Goal: Complete application form

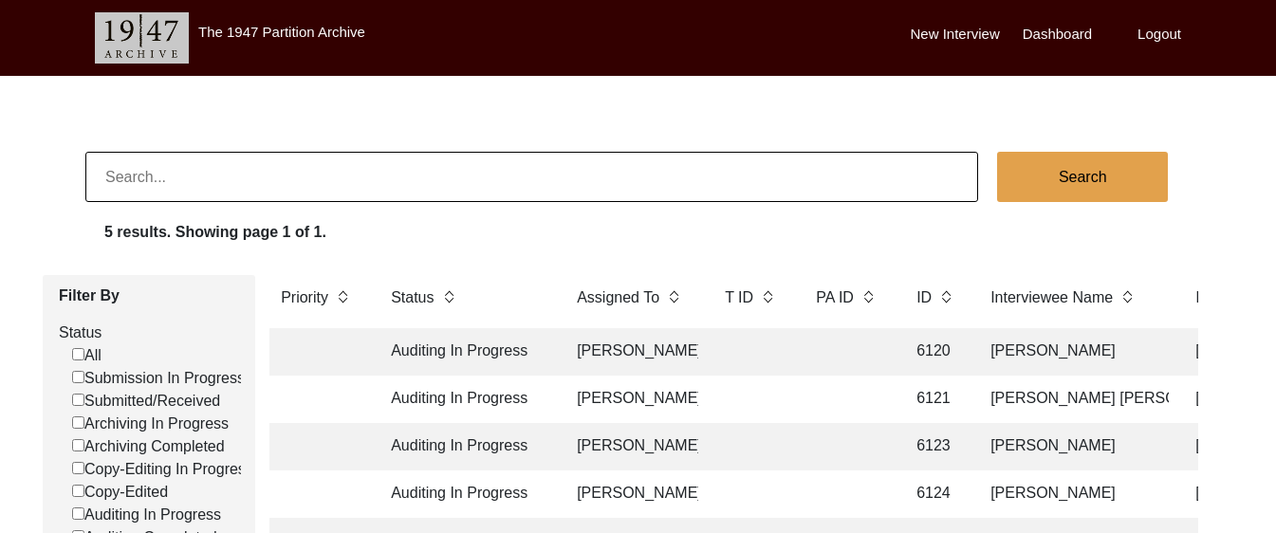
scroll to position [102, 0]
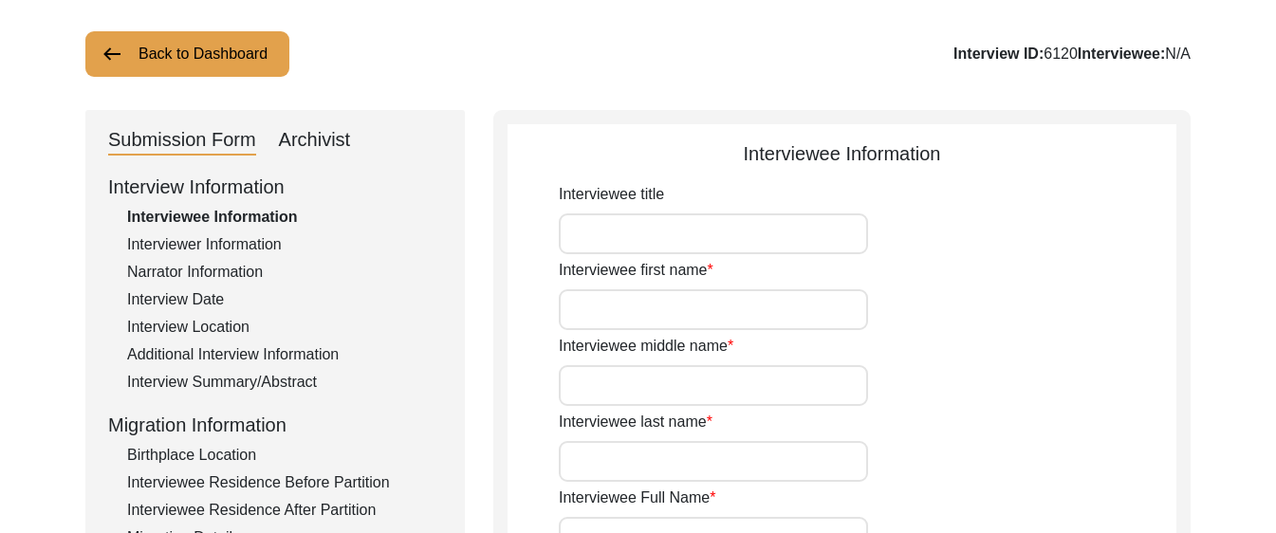
type input "Mr."
type input "[PERSON_NAME]"
type input "N/A"
type input "[PERSON_NAME]"
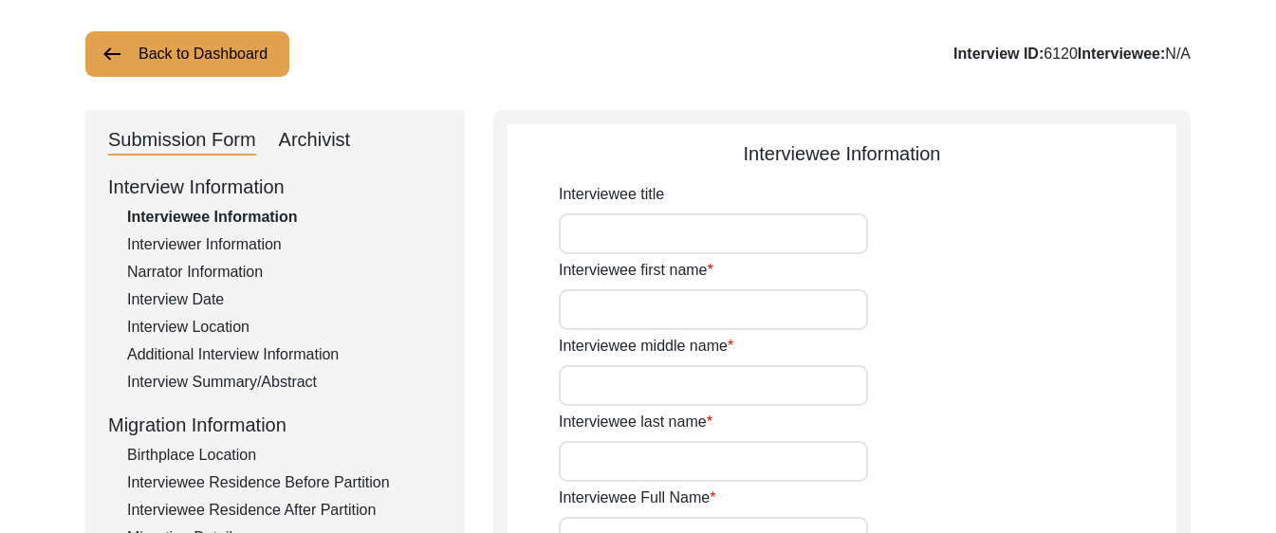
type input "N/A"
type input "[DATE]"
type input "N/A"
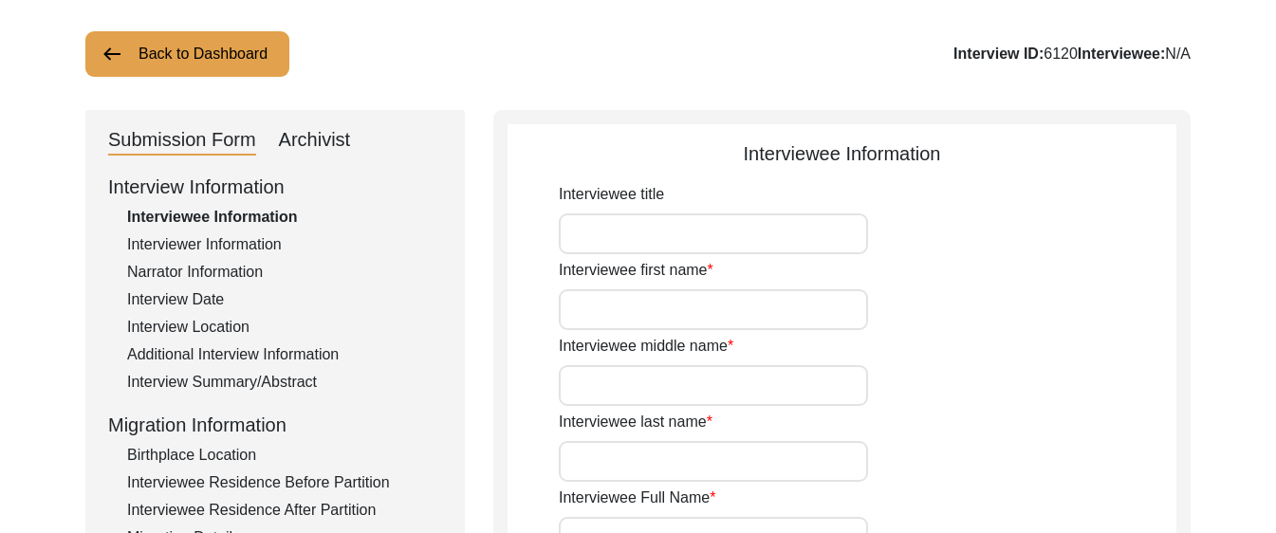
type input "81"
type input "N/A"
type textarea "N/A"
type input "N/A"
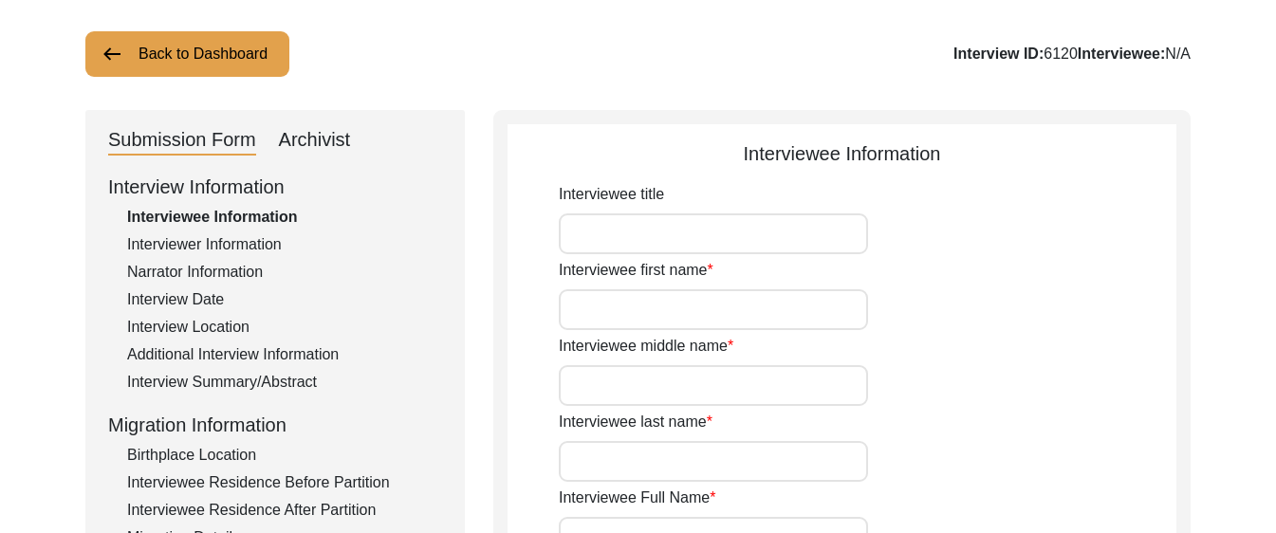
type input "N/A"
type input "[DEMOGRAPHIC_DATA]"
type input "N/A"
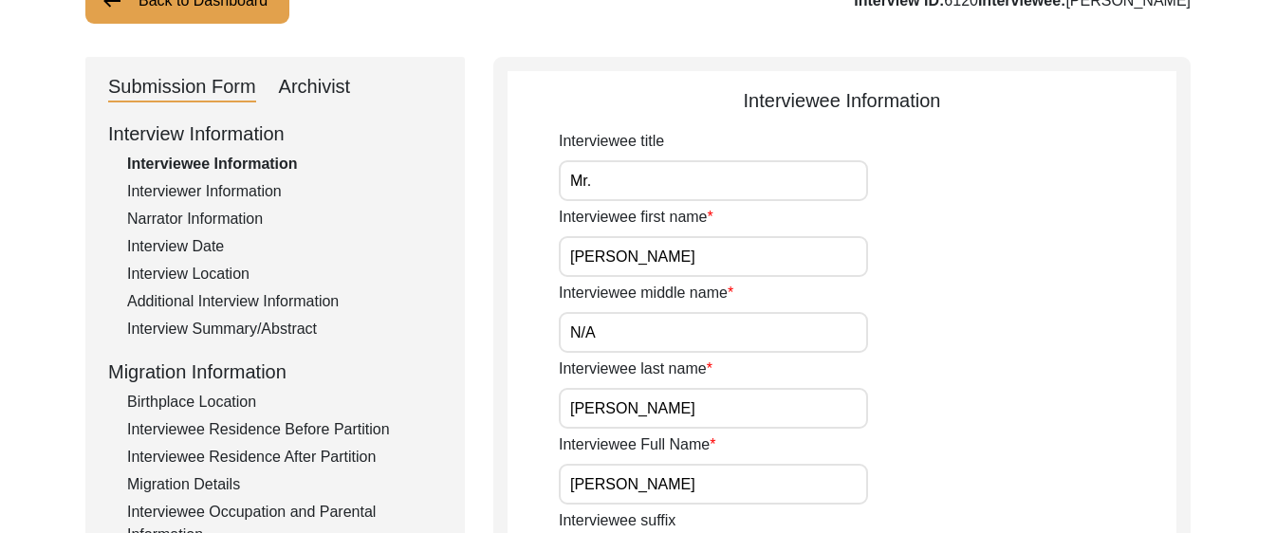
scroll to position [157, 0]
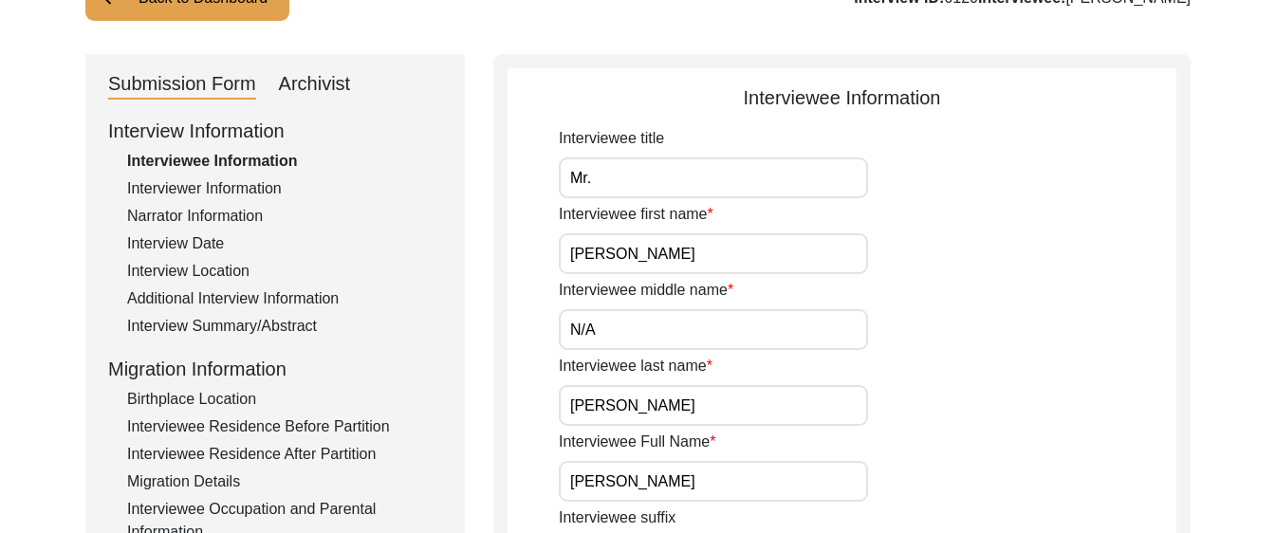
click at [216, 263] on div "Interview Location" at bounding box center [284, 271] width 315 height 23
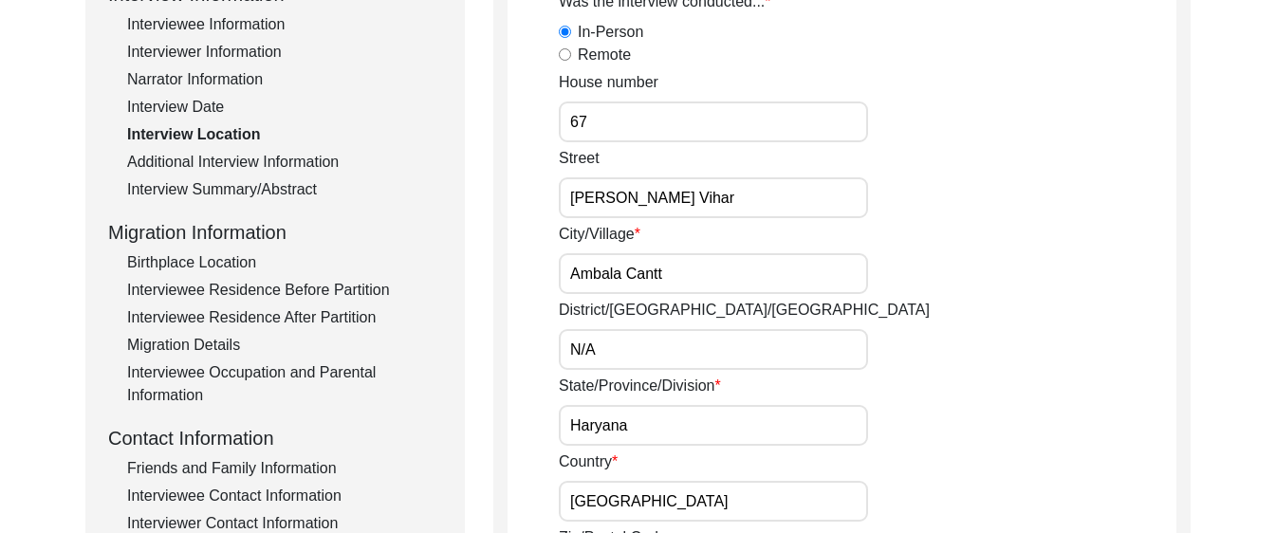
scroll to position [249, 0]
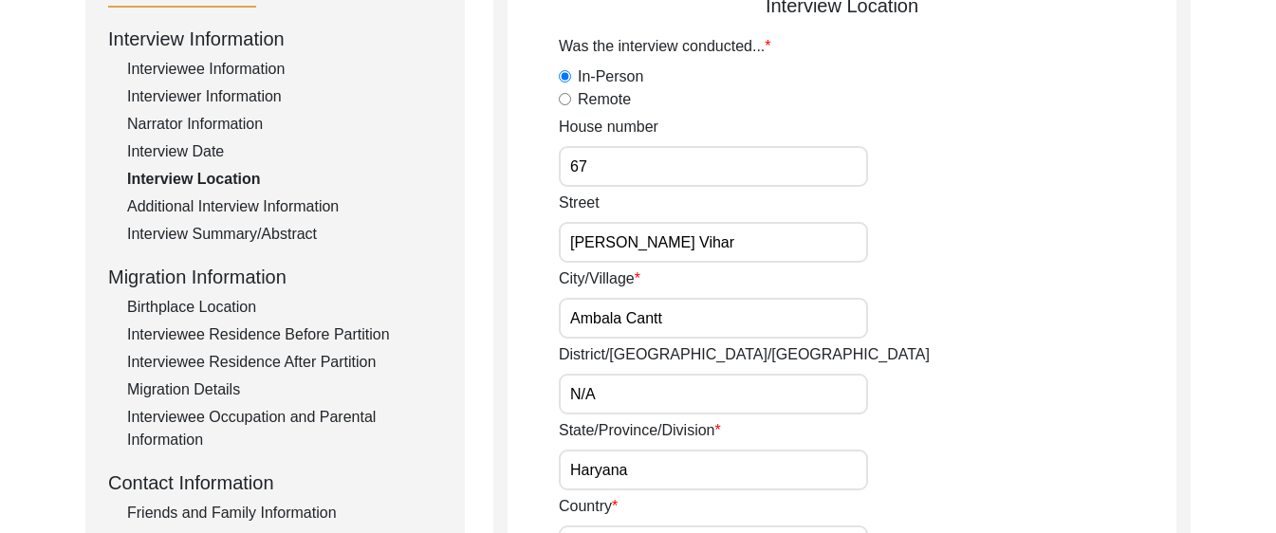
click at [723, 305] on input "Ambala Cantt" at bounding box center [713, 318] width 309 height 41
click at [718, 311] on input "Ambala Cantt" at bounding box center [713, 318] width 309 height 41
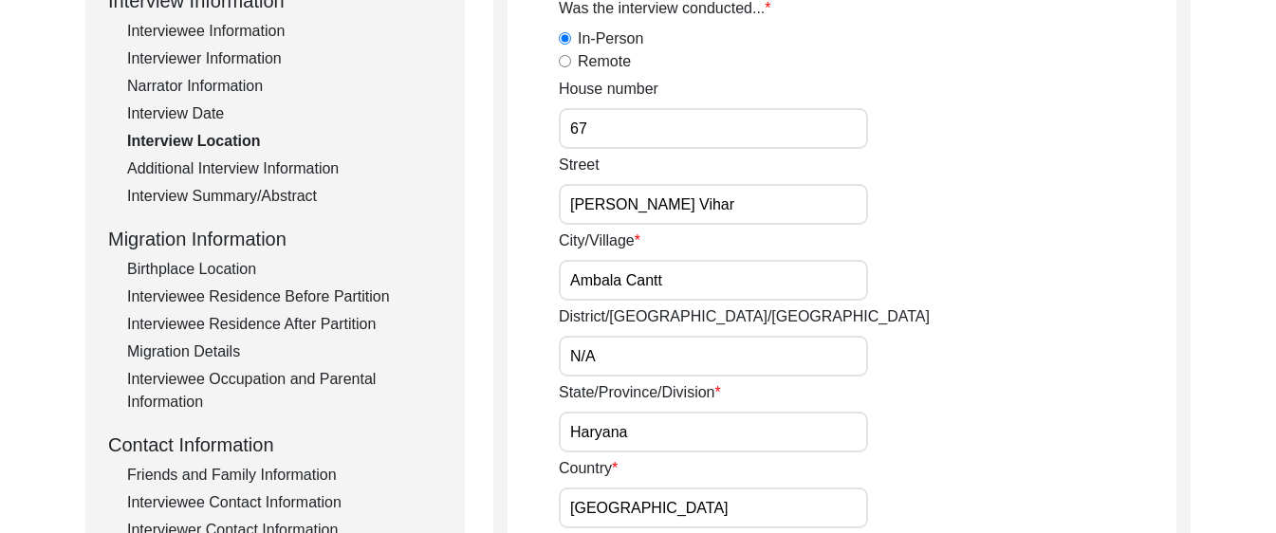
scroll to position [302, 0]
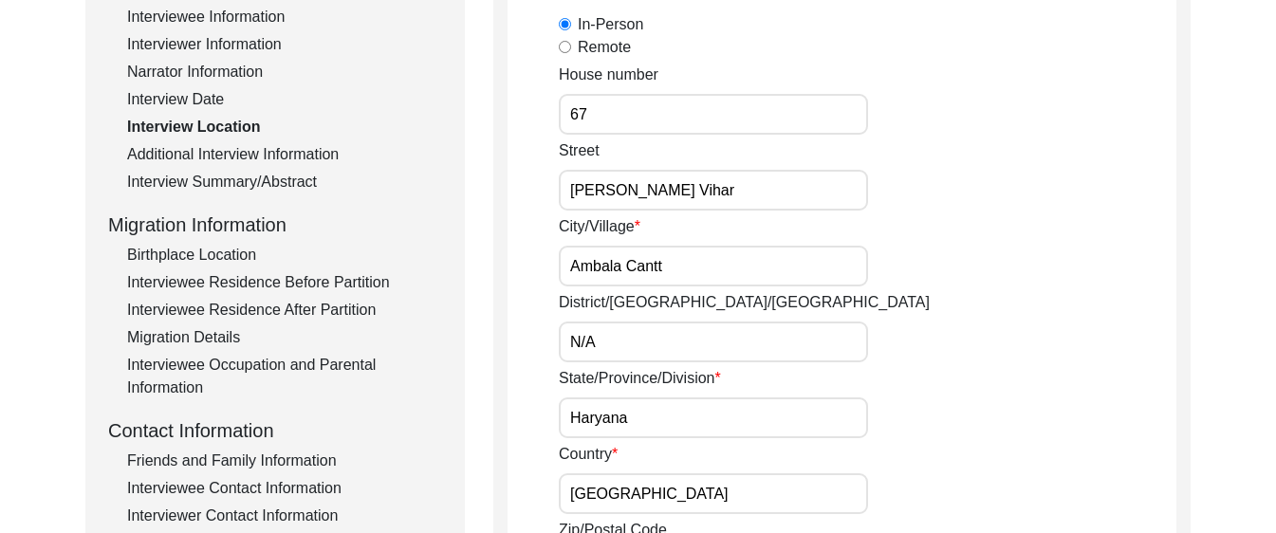
click at [230, 231] on div "Migration Information" at bounding box center [275, 225] width 334 height 28
click at [221, 255] on div "Birthplace Location" at bounding box center [284, 255] width 315 height 23
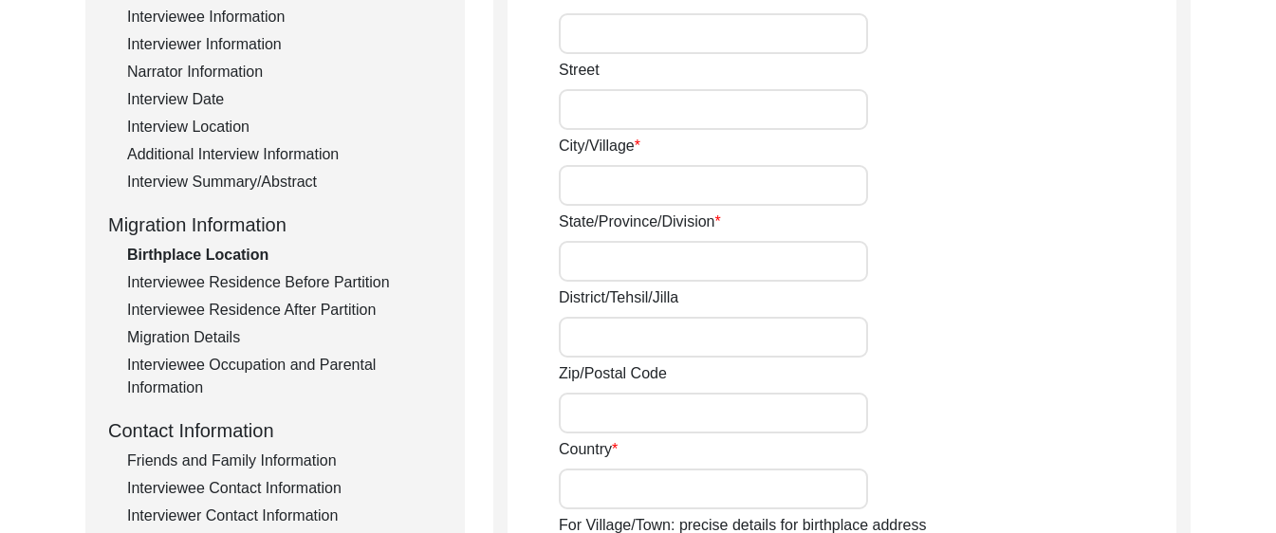
type input "N/A"
type input "[GEOGRAPHIC_DATA]"
type input "Gujrat"
type input "[GEOGRAPHIC_DATA]"
type input "N/A"
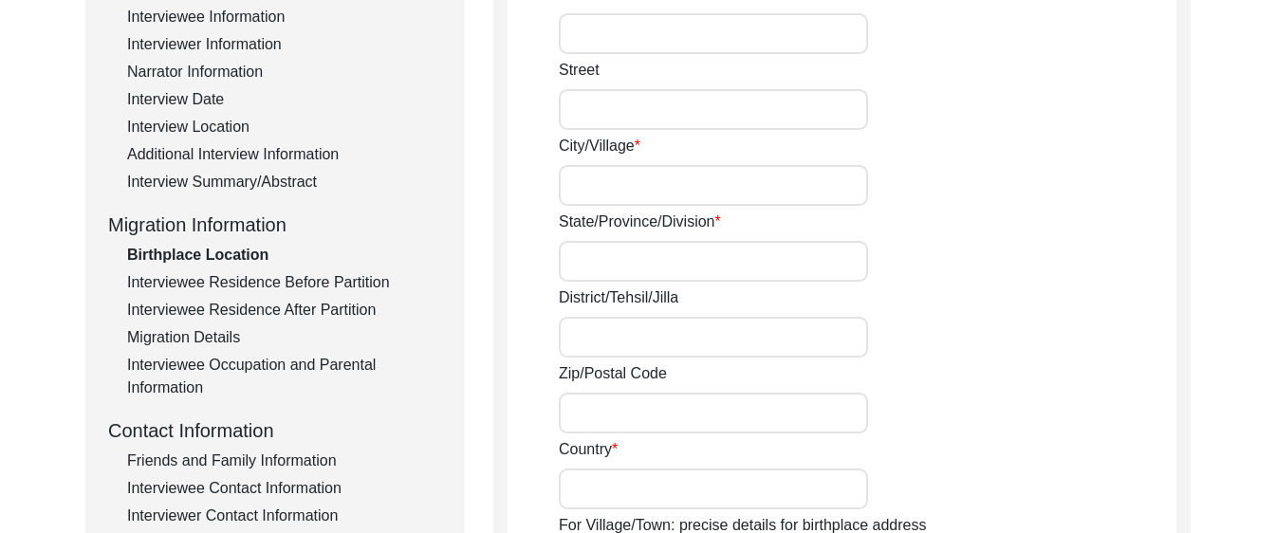
type input "N/A"
type input "[GEOGRAPHIC_DATA]"
type input "N/A"
type input "[GEOGRAPHIC_DATA], [GEOGRAPHIC_DATA], [GEOGRAPHIC_DATA]"
type input "32.5731"
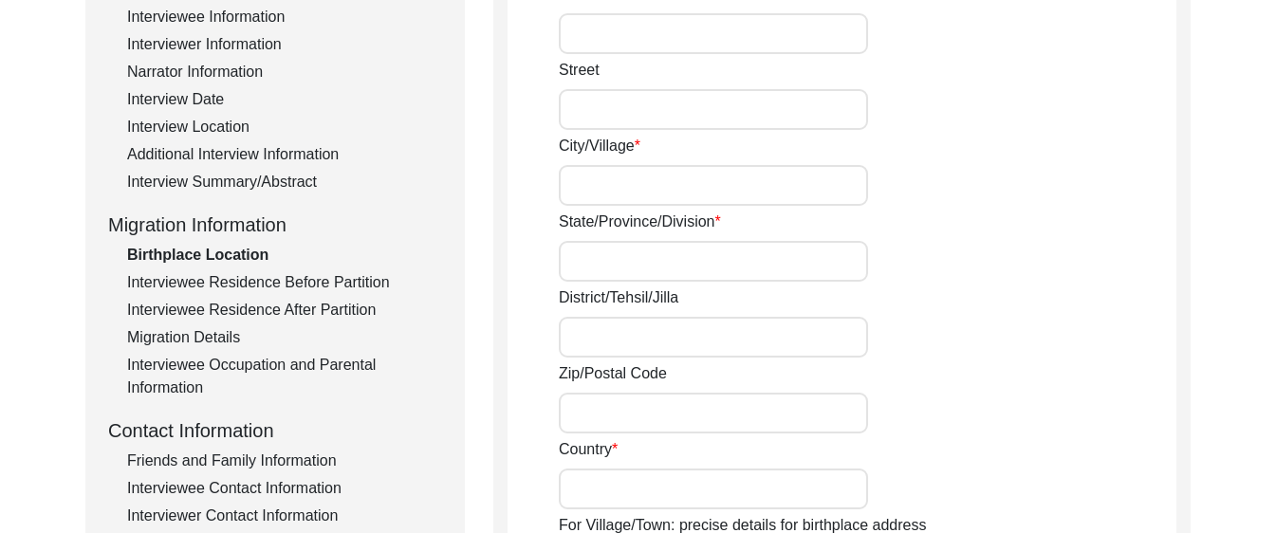
type input "74.1005"
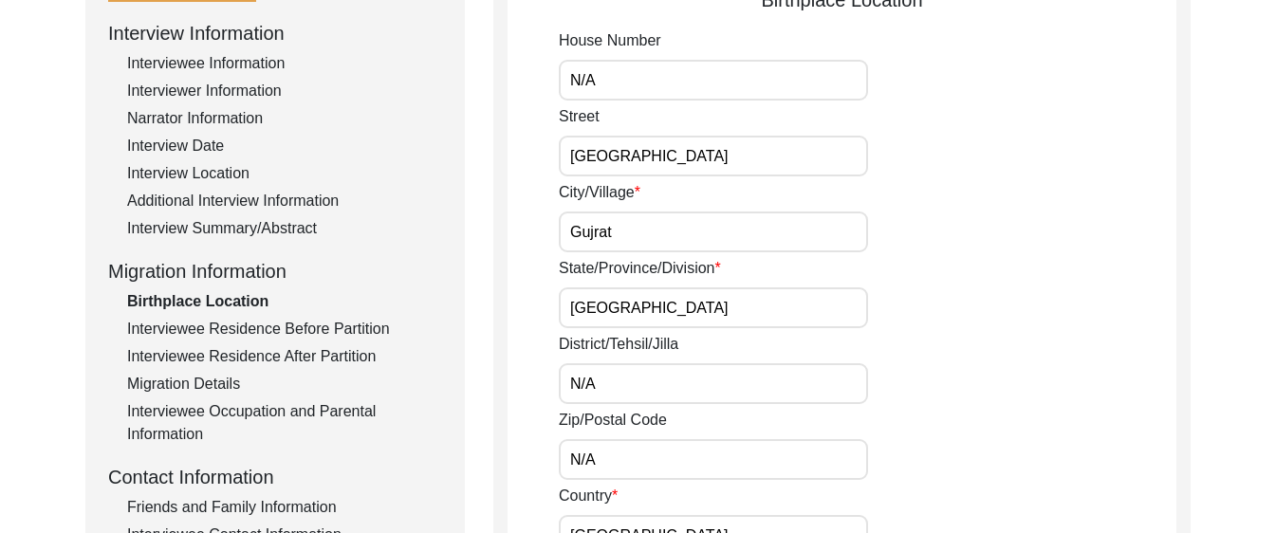
scroll to position [231, 0]
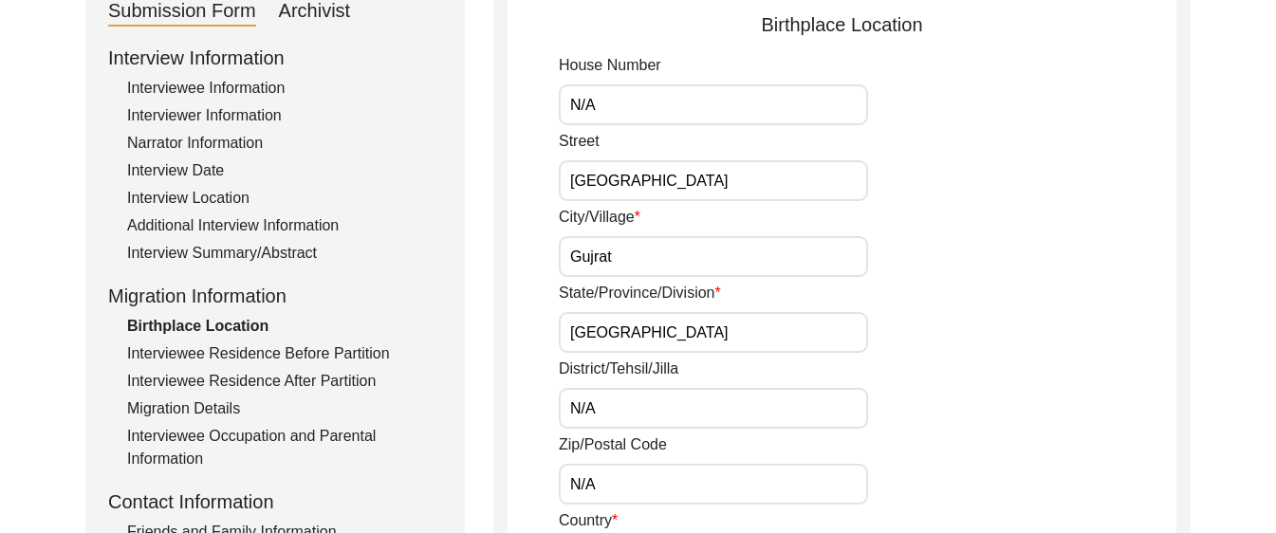
click at [595, 257] on input "Gujrat" at bounding box center [713, 256] width 309 height 41
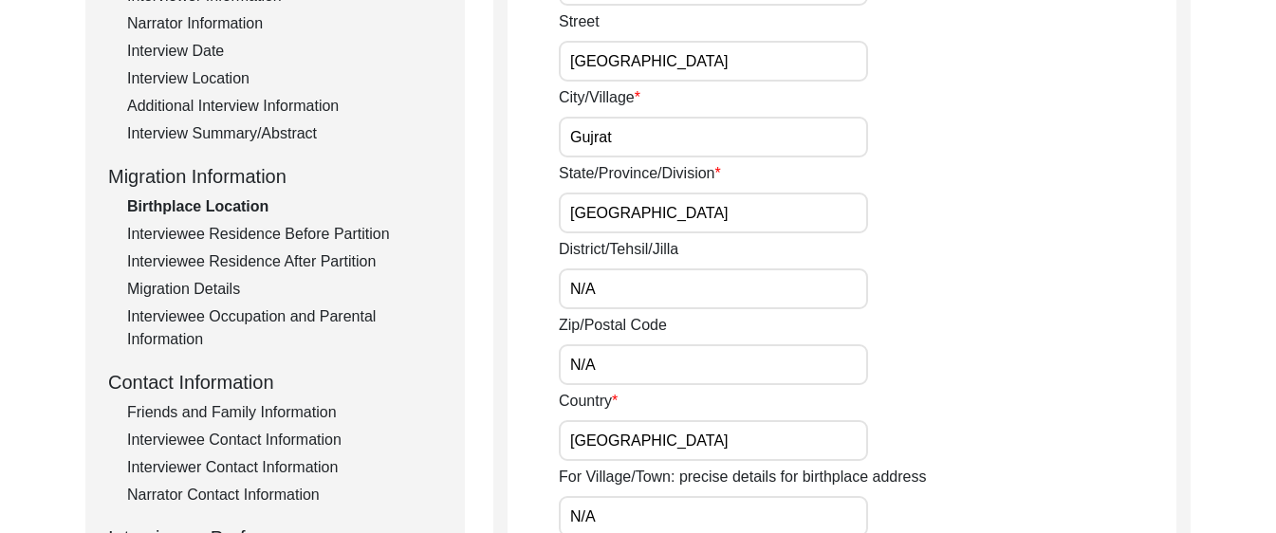
scroll to position [349, 0]
click at [165, 234] on div "Interviewee Residence Before Partition" at bounding box center [284, 235] width 315 height 23
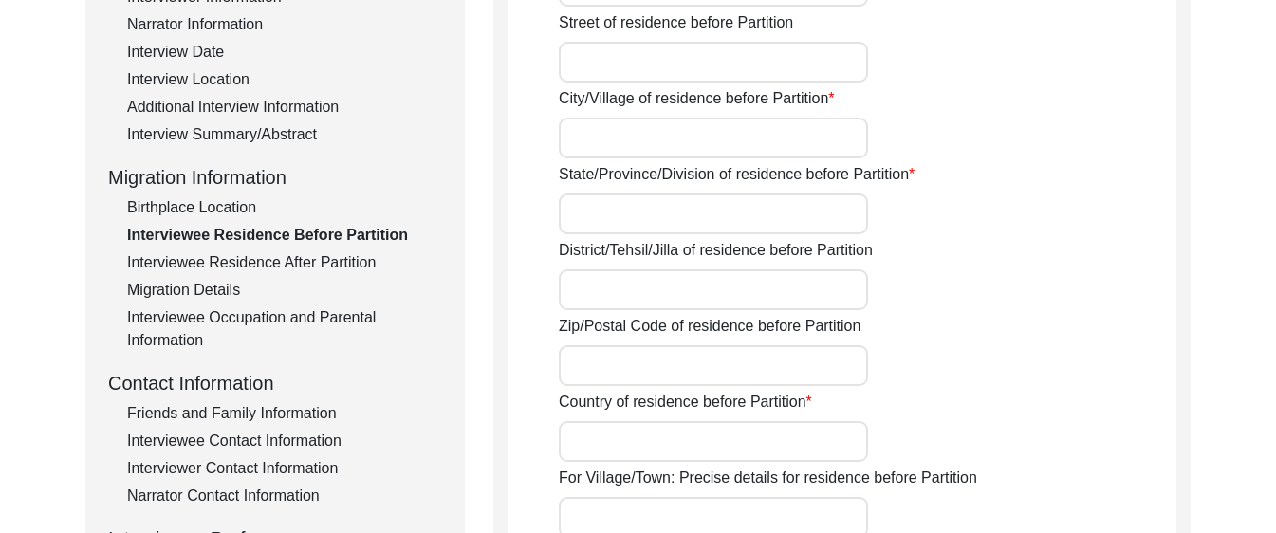
type input "N/A"
type input "Gujrat"
type input "[GEOGRAPHIC_DATA]"
type input "N/A"
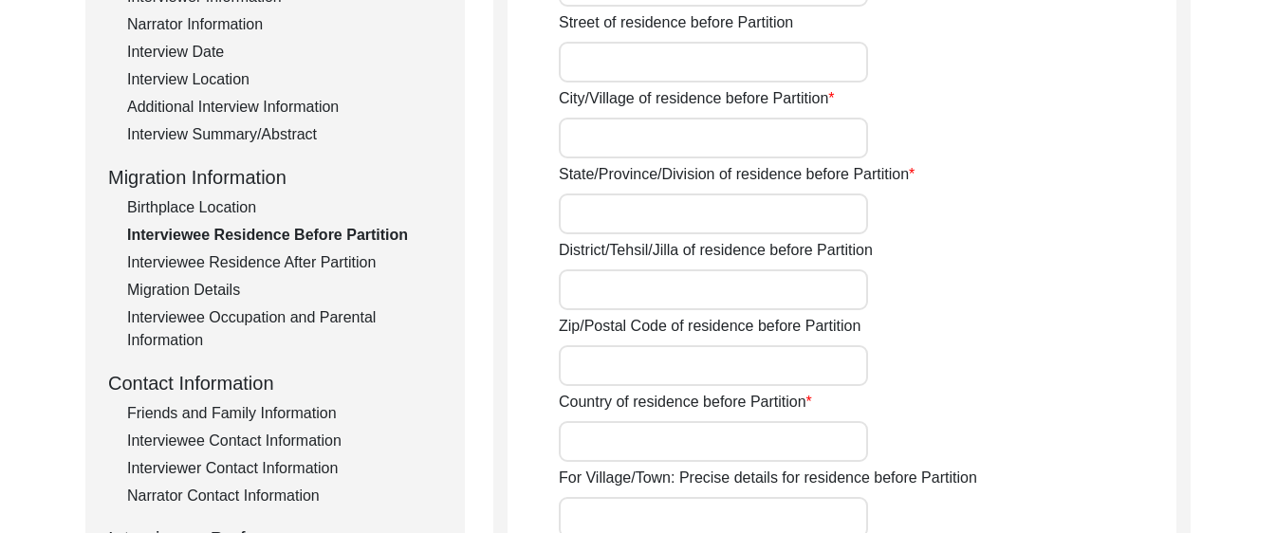
type input "N/A"
type input "[GEOGRAPHIC_DATA]"
type input "N/A"
type input "[GEOGRAPHIC_DATA], [GEOGRAPHIC_DATA], [GEOGRAPHIC_DATA]"
type input "32.5731"
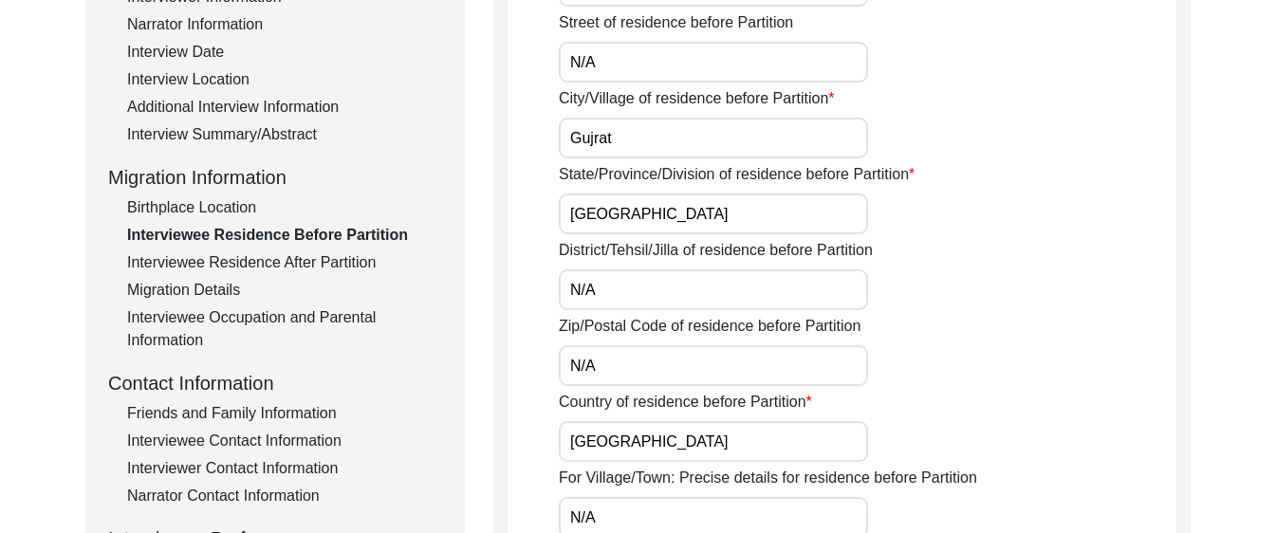
type input "74.1005"
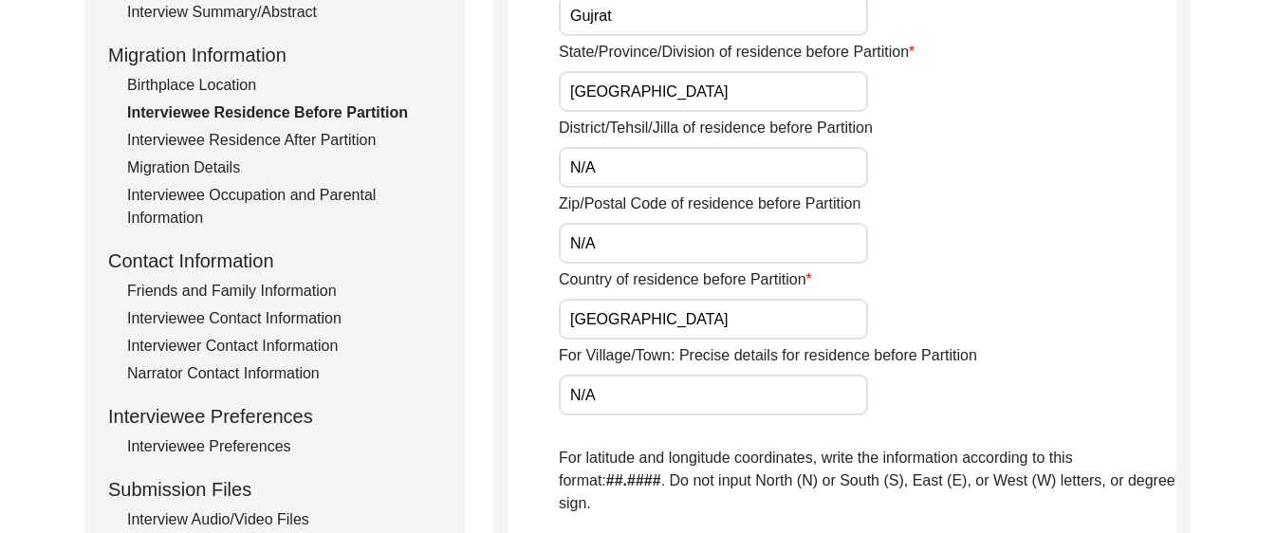
scroll to position [471, 0]
click at [251, 138] on div "Interviewee Residence After Partition" at bounding box center [284, 141] width 315 height 23
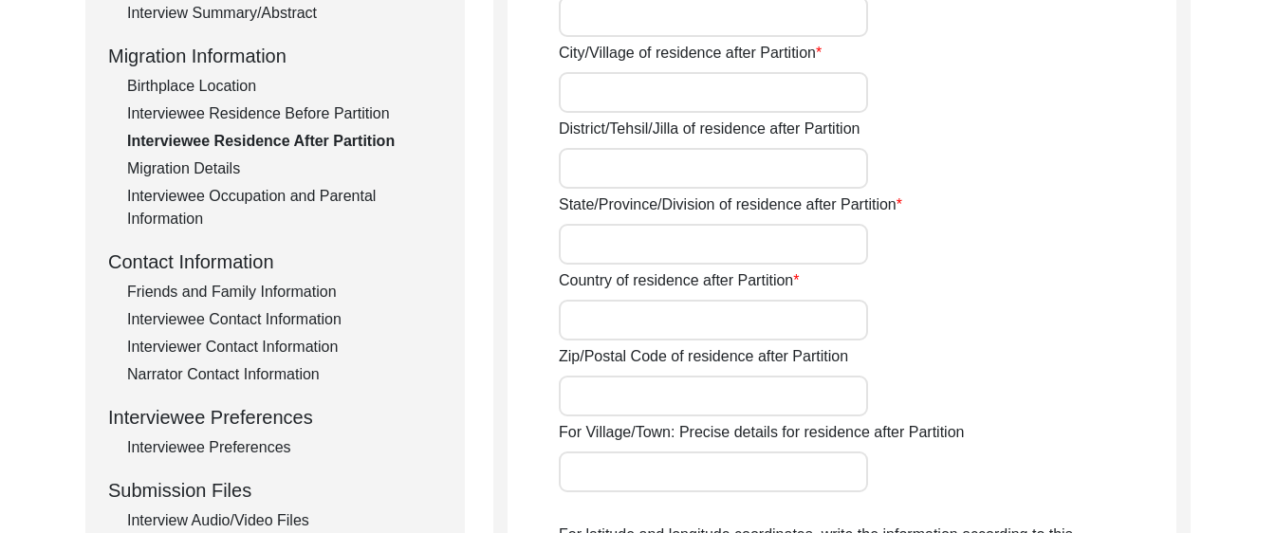
type input "Yes"
type input "N/A"
type input "Ambala Cantt"
type input "N/A"
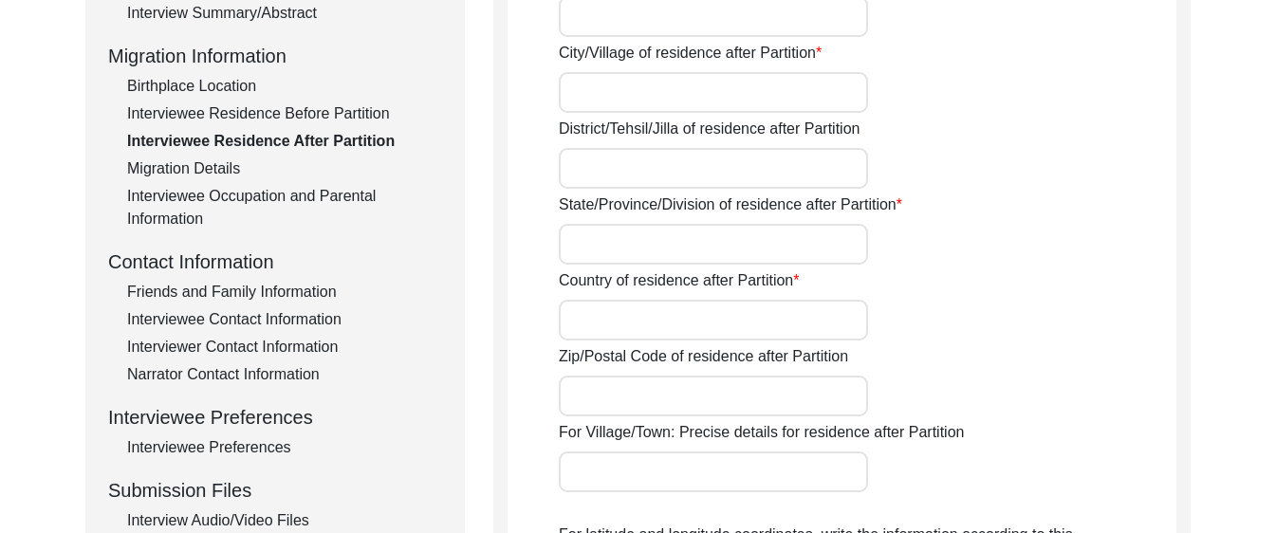
type input "Haryana"
type input "[GEOGRAPHIC_DATA]"
type input "133205"
type input "N/A"
type input "[PERSON_NAME], [GEOGRAPHIC_DATA], [GEOGRAPHIC_DATA]"
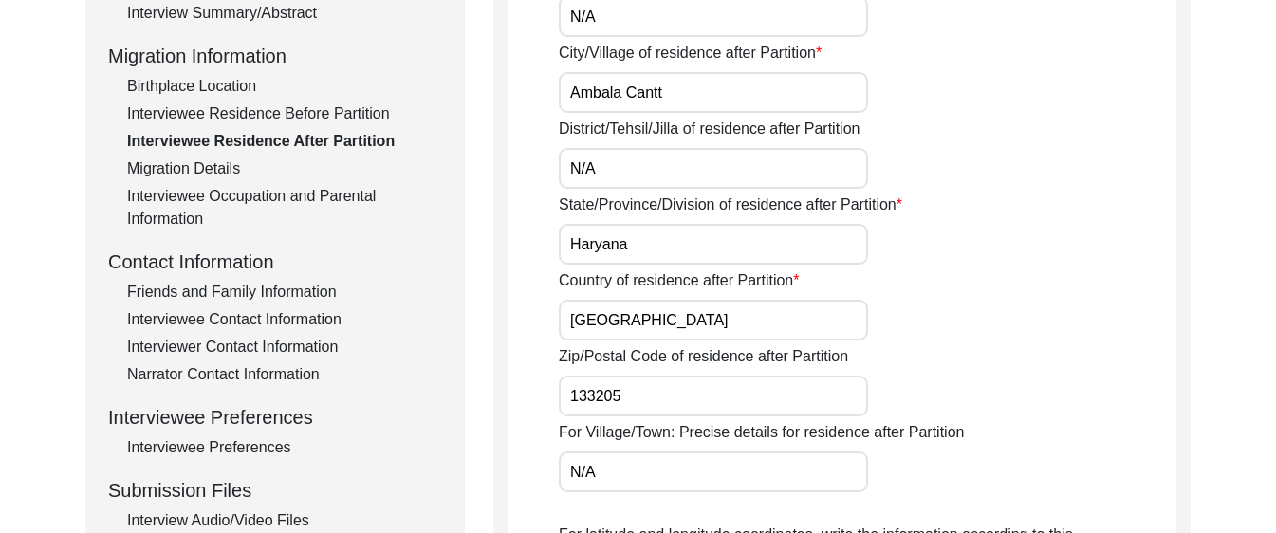
type input "30.3752"
type input "76.7821"
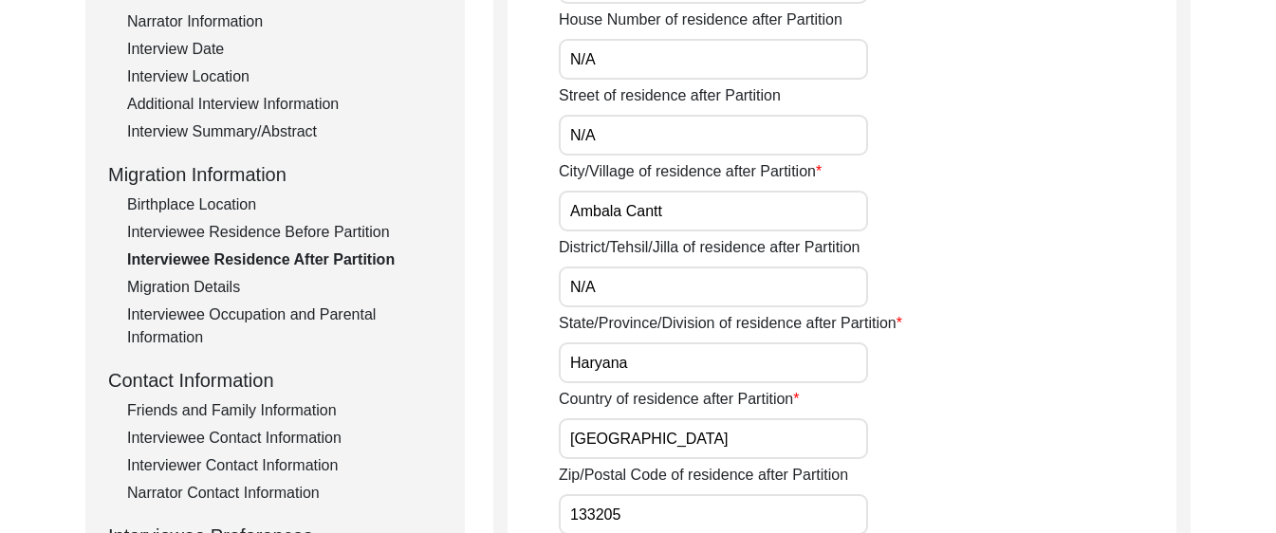
scroll to position [347, 0]
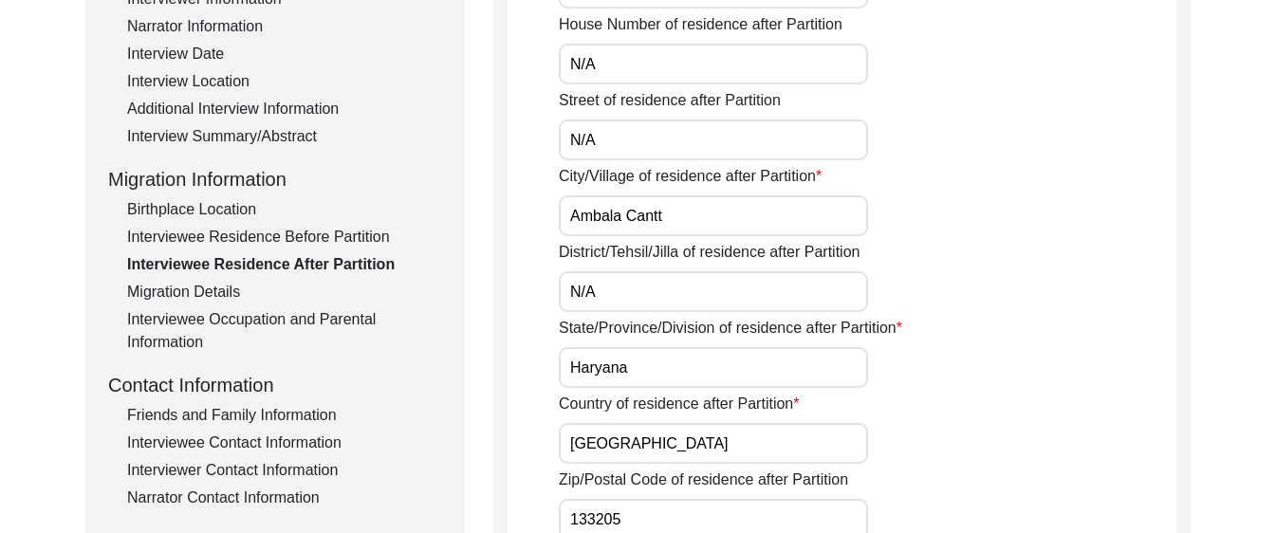
click at [155, 286] on div "Migration Details" at bounding box center [284, 292] width 315 height 23
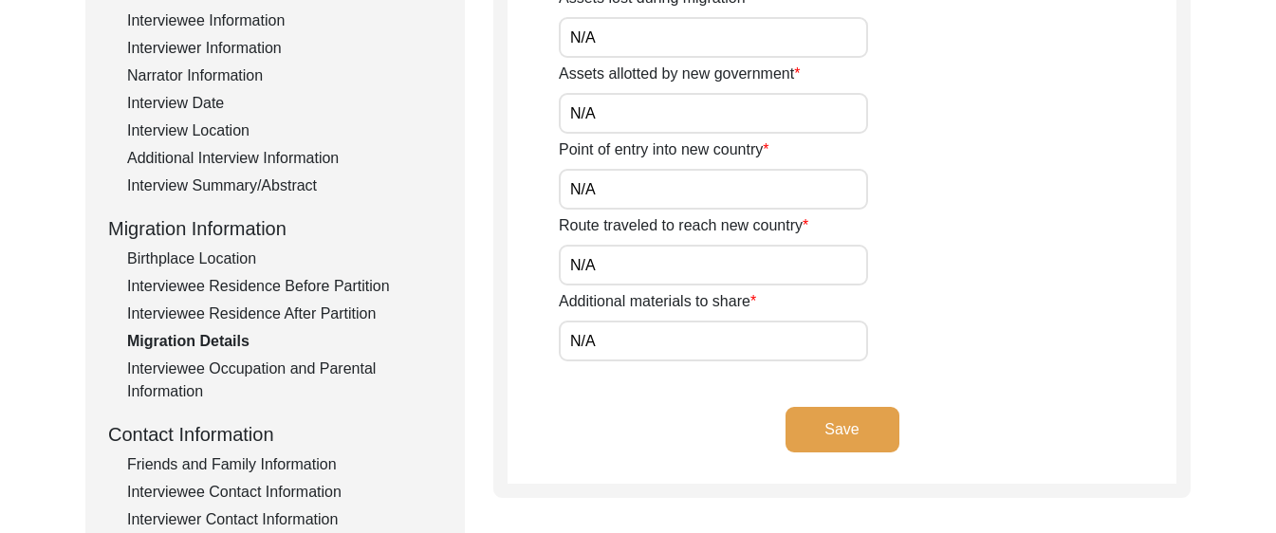
scroll to position [305, 0]
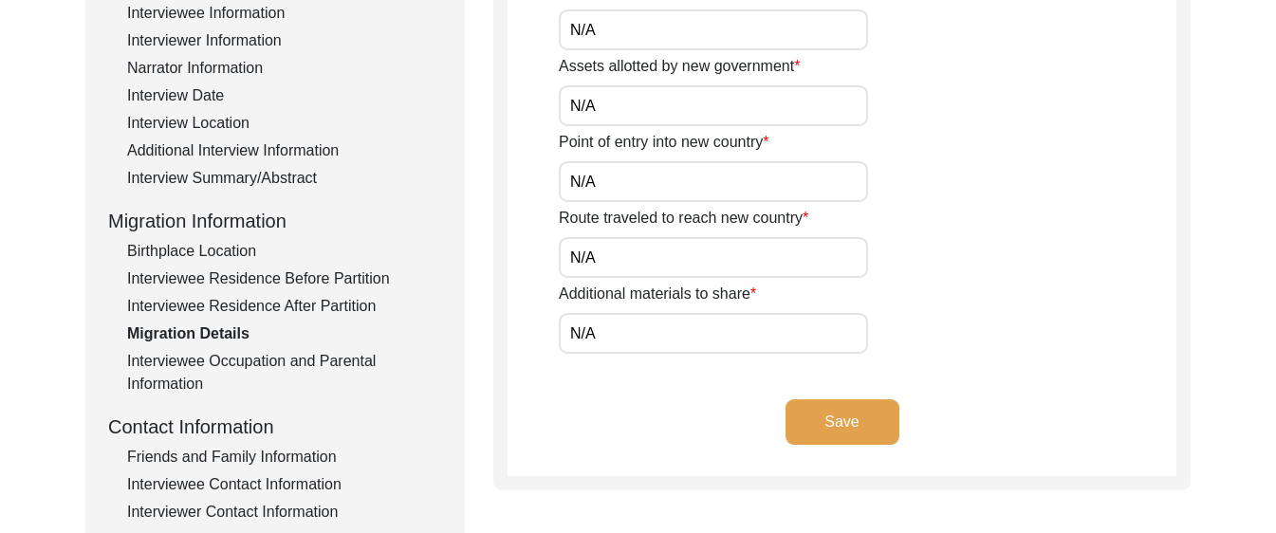
click at [298, 366] on div "Interviewee Occupation and Parental Information" at bounding box center [284, 373] width 315 height 46
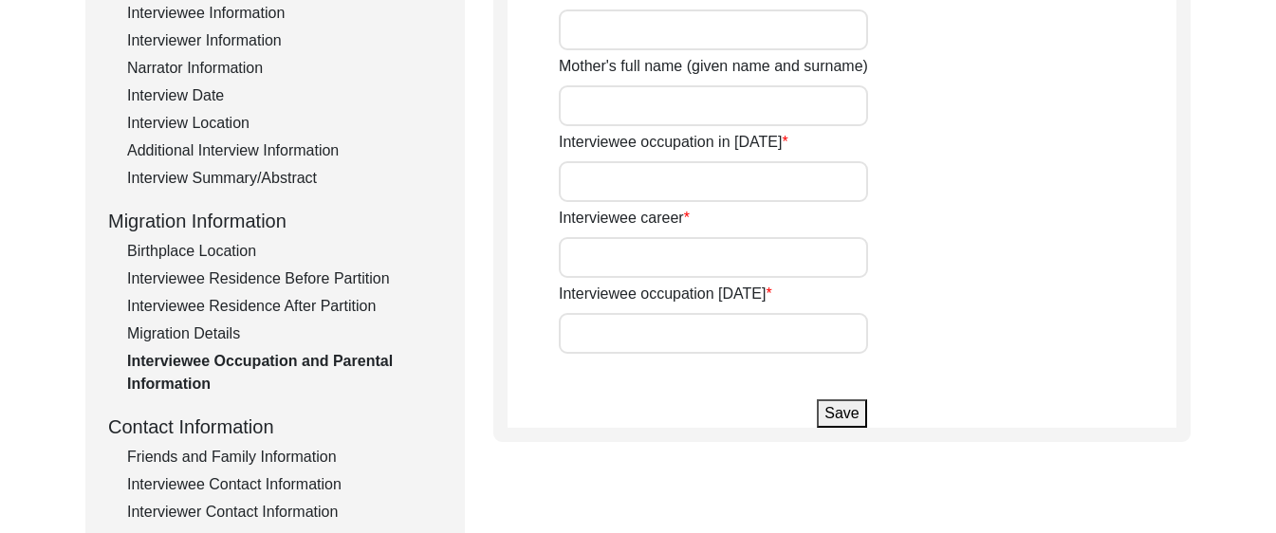
type input "[PERSON_NAME] [PERSON_NAME]"
type input "[PERSON_NAME]"
type input "Student"
type input "Government Job"
type input "Poet"
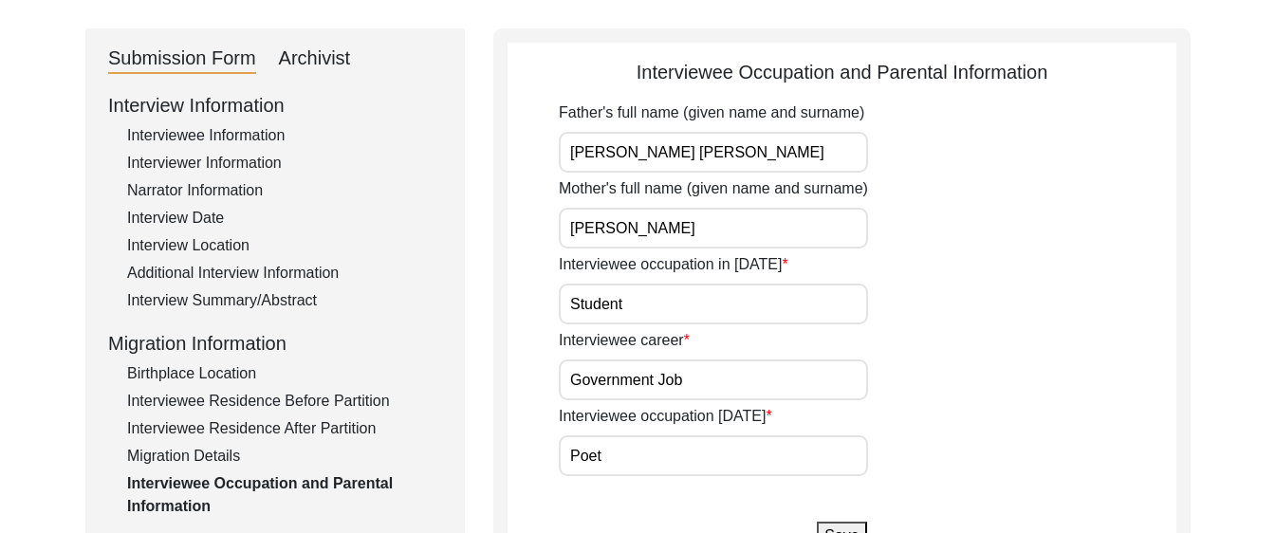
scroll to position [201, 0]
